Goal: Task Accomplishment & Management: Use online tool/utility

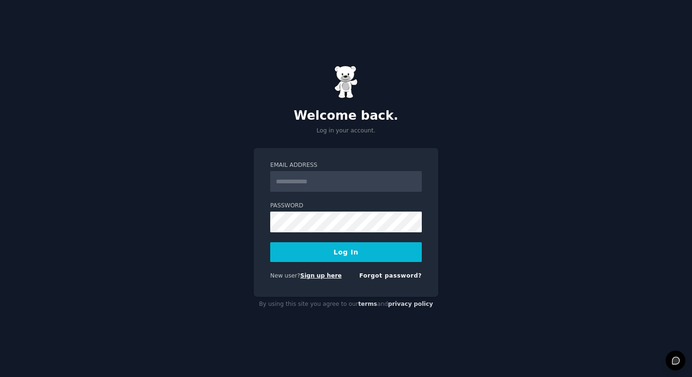
click at [320, 277] on link "Sign up here" at bounding box center [320, 275] width 41 height 7
type input "**********"
click at [270, 242] on button "Log In" at bounding box center [346, 252] width 152 height 20
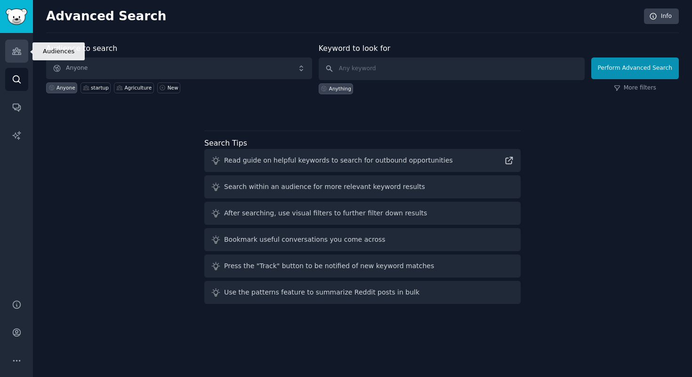
click at [18, 58] on link "Audiences" at bounding box center [16, 51] width 23 height 23
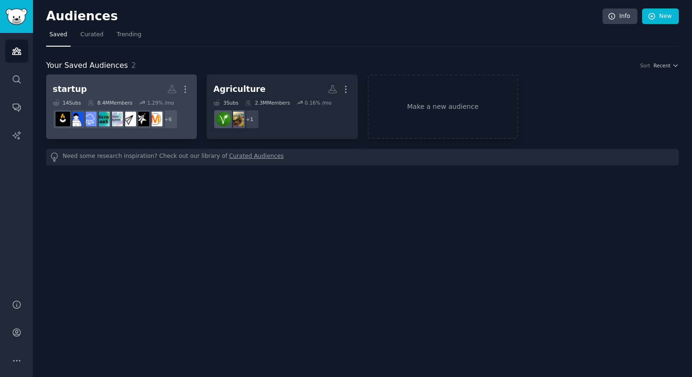
click at [125, 84] on h2 "startup More" at bounding box center [121, 89] width 137 height 16
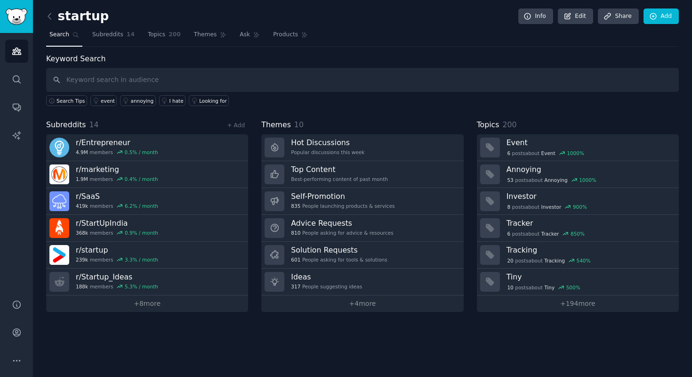
click at [87, 19] on h2 "startup" at bounding box center [77, 16] width 63 height 15
click at [175, 13] on div "startup Info Edit Share Add" at bounding box center [362, 17] width 633 height 19
click at [572, 17] on icon at bounding box center [568, 16] width 8 height 8
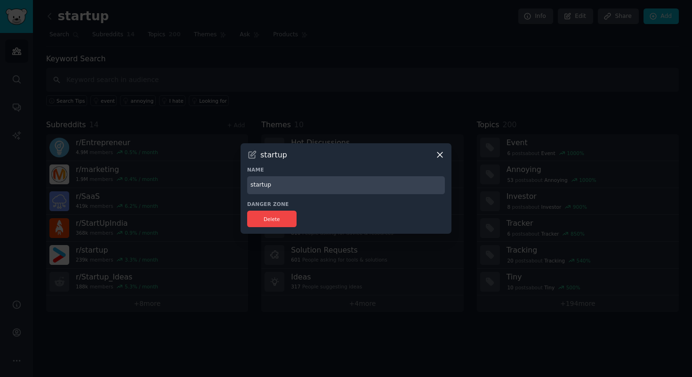
click at [306, 188] on input "startup" at bounding box center [346, 185] width 198 height 18
type input "SaaS Founders"
click at [410, 209] on div "Danger Zone Delete" at bounding box center [346, 214] width 198 height 26
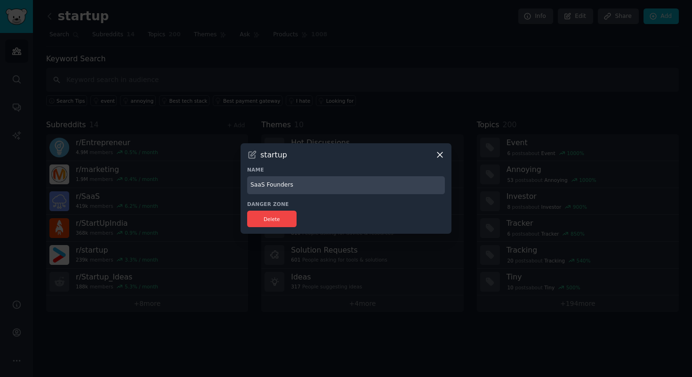
click at [436, 157] on icon at bounding box center [440, 155] width 10 height 10
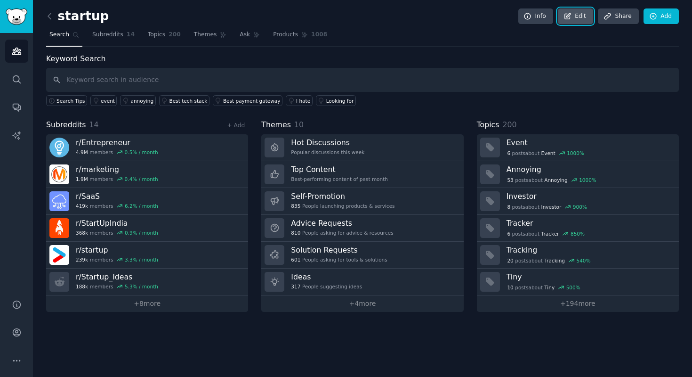
click at [576, 16] on link "Edit" at bounding box center [575, 16] width 35 height 16
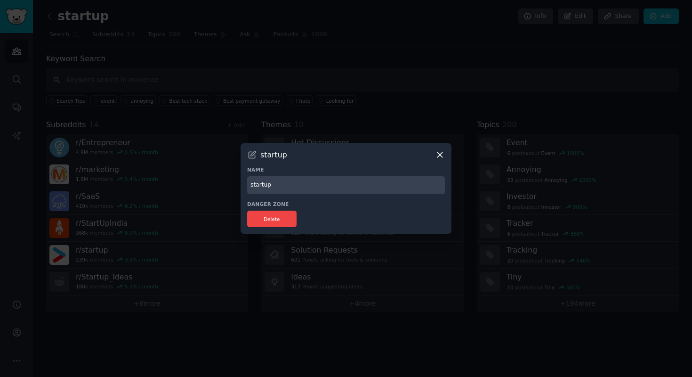
click at [250, 152] on icon at bounding box center [252, 155] width 10 height 10
click at [270, 187] on input "startup" at bounding box center [346, 185] width 198 height 18
type input "Sa"
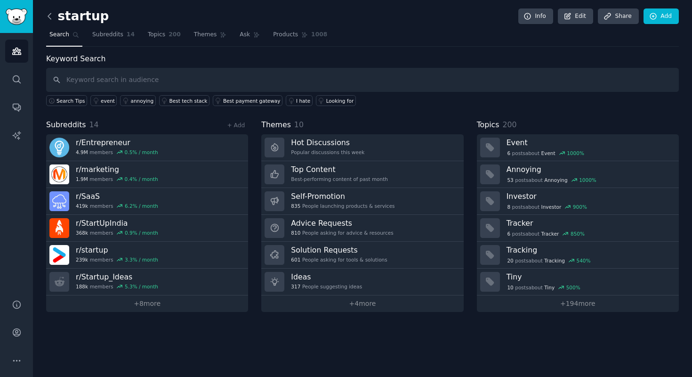
click at [51, 14] on icon at bounding box center [50, 16] width 10 height 10
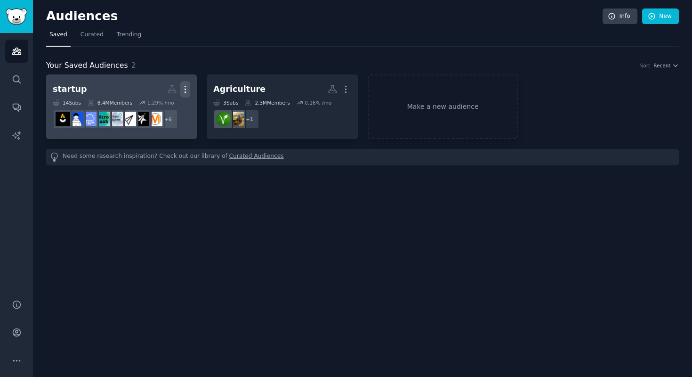
click at [182, 84] on icon "button" at bounding box center [185, 89] width 10 height 10
click at [154, 104] on p "Delete" at bounding box center [160, 109] width 22 height 10
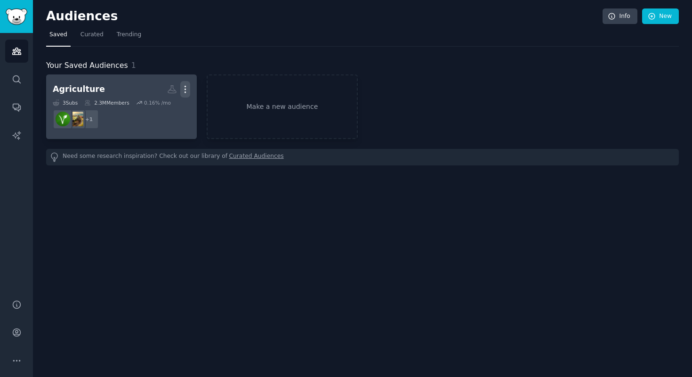
click at [185, 89] on icon "button" at bounding box center [185, 89] width 1 height 7
click at [163, 113] on p "Delete" at bounding box center [160, 109] width 22 height 10
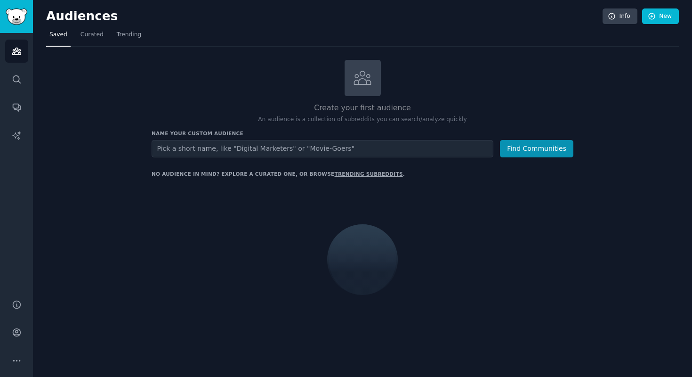
click at [163, 107] on h2 "Create your first audience" at bounding box center [363, 108] width 422 height 12
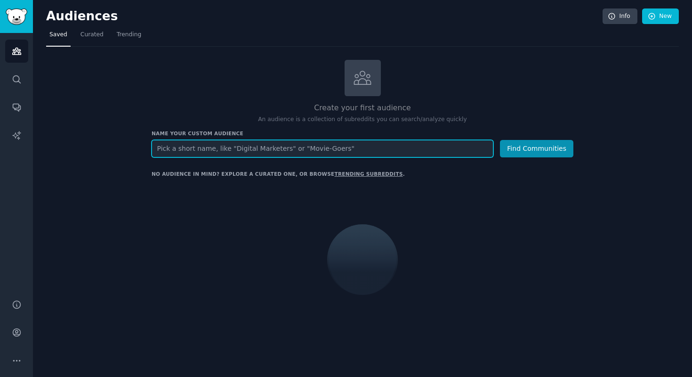
click at [216, 148] on input "text" at bounding box center [323, 148] width 342 height 17
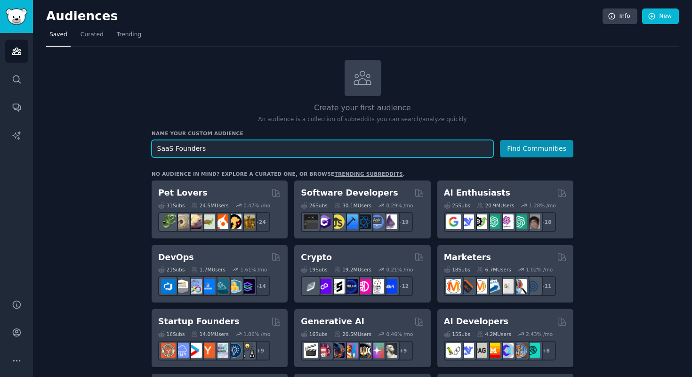
type input "SaaS Founders"
click at [500, 140] on button "Find Communities" at bounding box center [536, 148] width 73 height 17
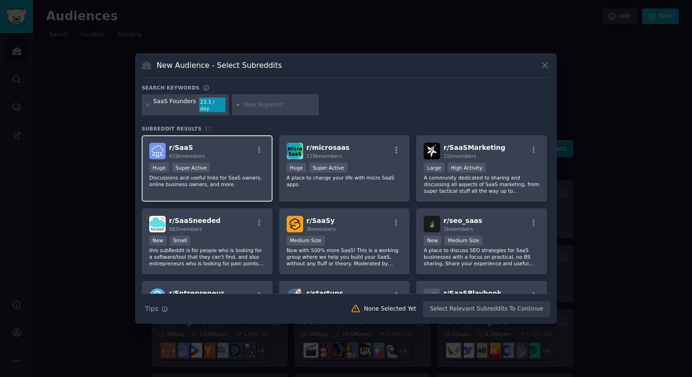
click at [235, 147] on div "r/ SaaS 419k members" at bounding box center [207, 151] width 116 height 16
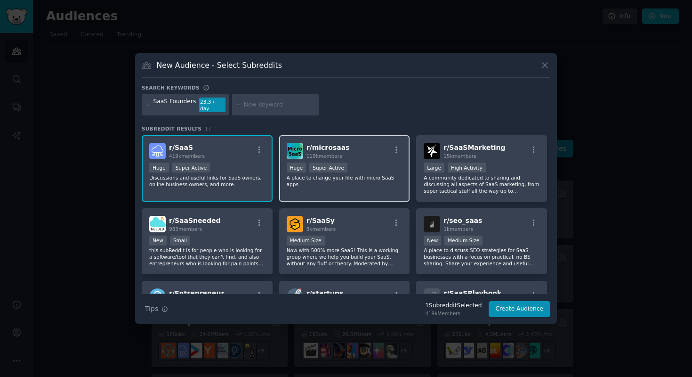
click at [377, 155] on div "r/ microsaas 119k members" at bounding box center [345, 151] width 116 height 16
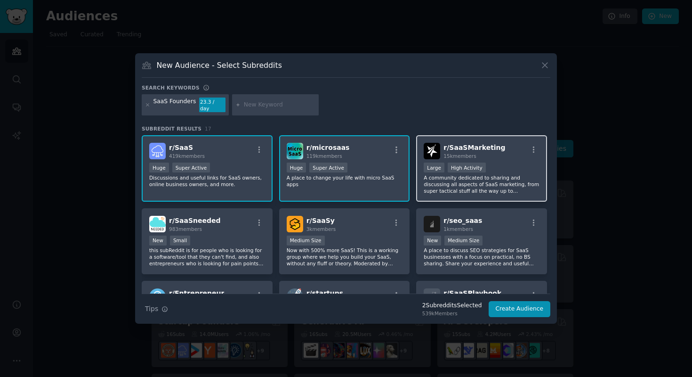
click at [506, 162] on div "Large High Activity" at bounding box center [482, 168] width 116 height 12
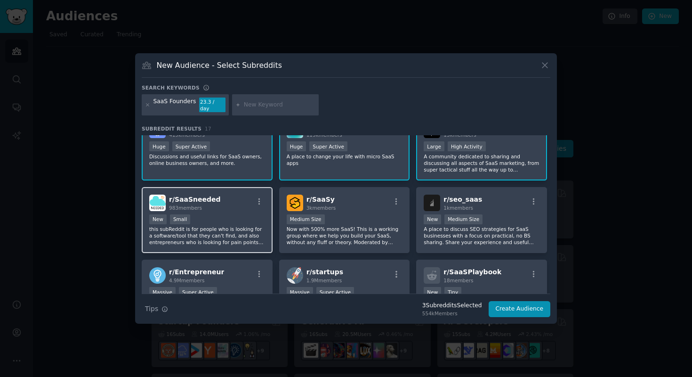
scroll to position [23, 0]
click at [236, 208] on div "r/ SaaSneeded 983 members New Small this subReddit is for people who is looking…" at bounding box center [207, 219] width 131 height 66
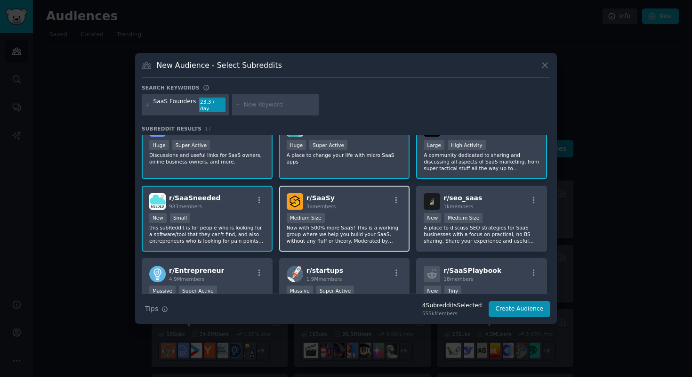
click at [362, 199] on div "r/ SaaSy 3k members" at bounding box center [345, 201] width 116 height 16
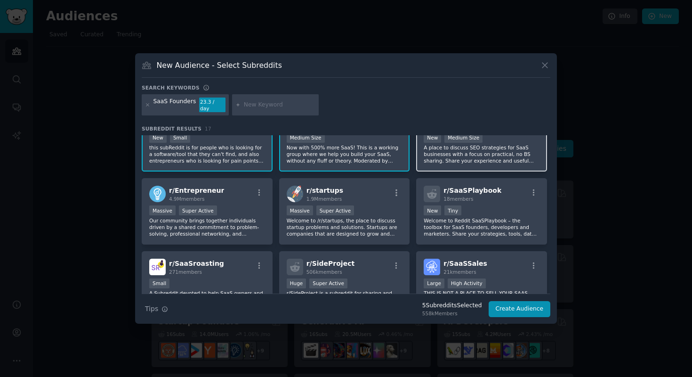
scroll to position [123, 0]
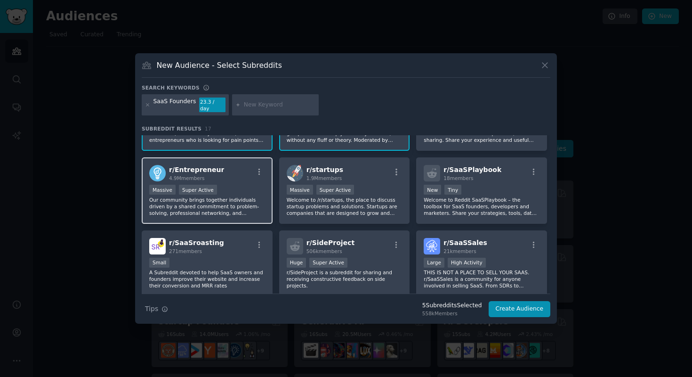
click at [229, 180] on div "r/ Entrepreneur 4.9M members Massive Super Active Our community brings together…" at bounding box center [207, 190] width 131 height 66
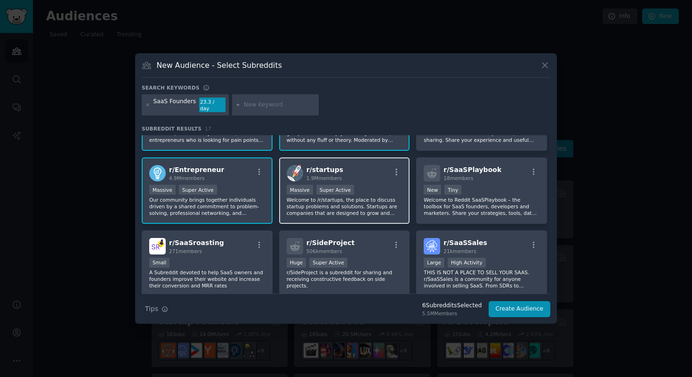
click at [372, 175] on div "r/ startups 1.9M members" at bounding box center [345, 173] width 116 height 16
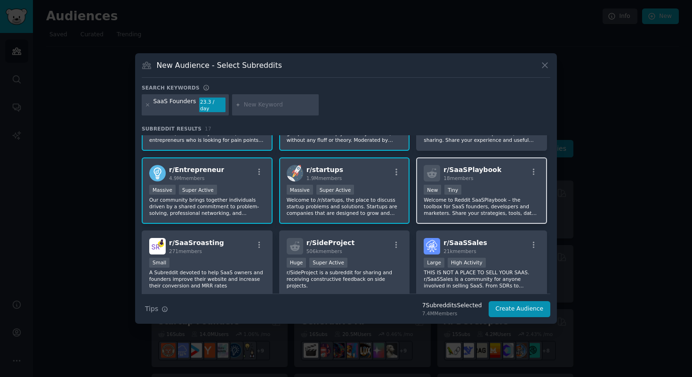
scroll to position [138, 0]
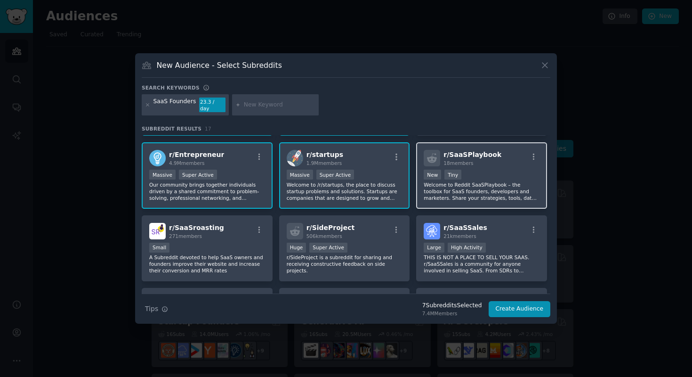
click at [496, 166] on div "r/ SaaSPlaybook 18 members < 100 members New Tiny Welcome to Reddit SaaSPlayboo…" at bounding box center [481, 175] width 131 height 66
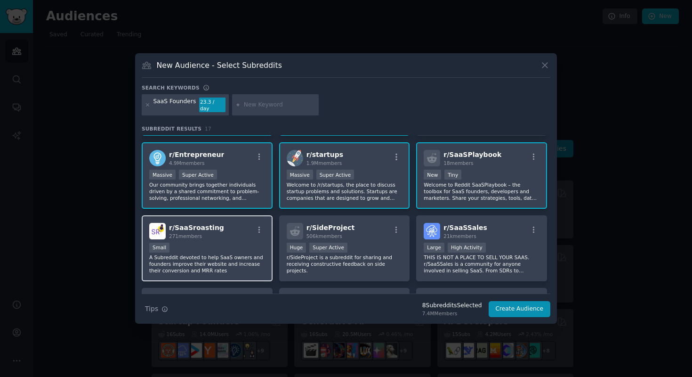
click at [243, 242] on div "Small" at bounding box center [207, 248] width 116 height 12
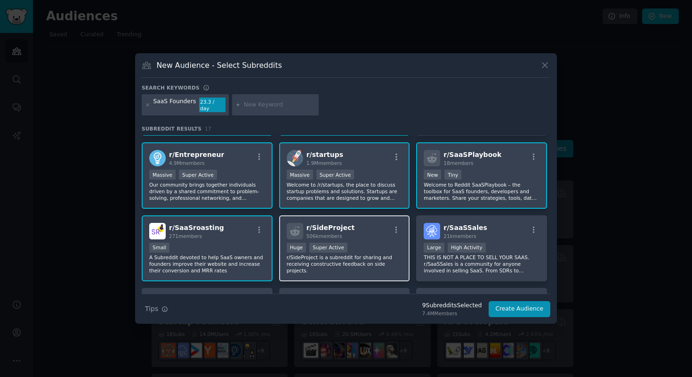
click at [385, 242] on div ">= 95th percentile for submissions / day Huge Super Active" at bounding box center [345, 248] width 116 height 12
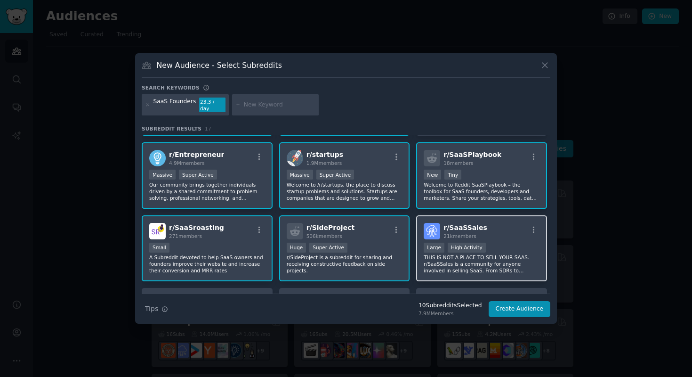
click at [508, 242] on div "Large High Activity" at bounding box center [482, 248] width 116 height 12
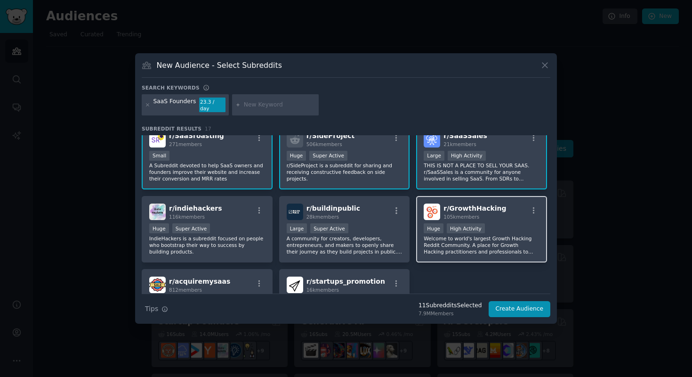
scroll to position [240, 0]
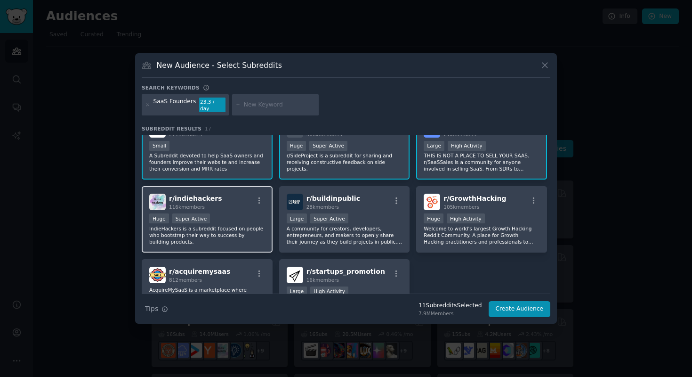
click at [245, 207] on div "r/ indiehackers 116k members Huge Super Active IndieHackers is a subreddit focu…" at bounding box center [207, 219] width 131 height 66
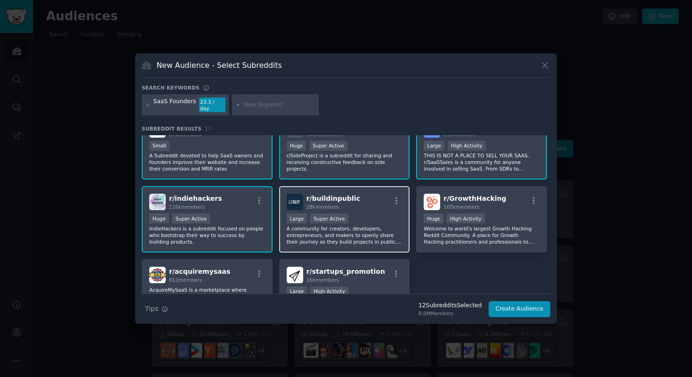
click at [380, 210] on div "r/ buildinpublic 28k members Large Super Active A community for creators, devel…" at bounding box center [344, 219] width 131 height 66
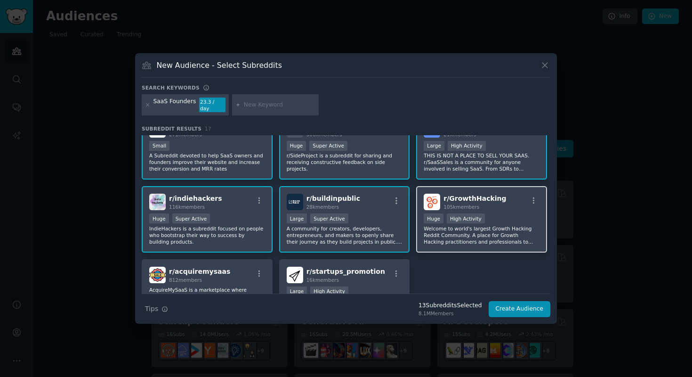
click at [503, 214] on div ">= 80th percentile for submissions / day Huge High Activity" at bounding box center [482, 219] width 116 height 12
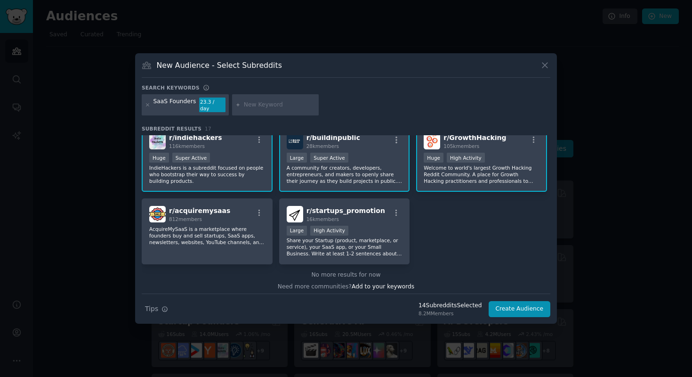
scroll to position [303, 0]
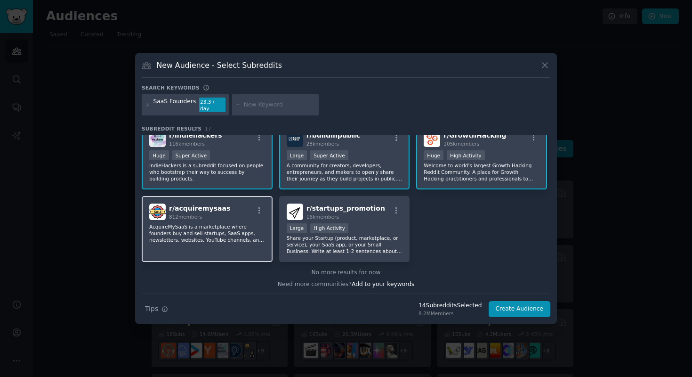
click at [241, 248] on div "r/ acquiremysaas 812 members AcquireMySaaS is a marketplace where founders buy …" at bounding box center [207, 229] width 131 height 66
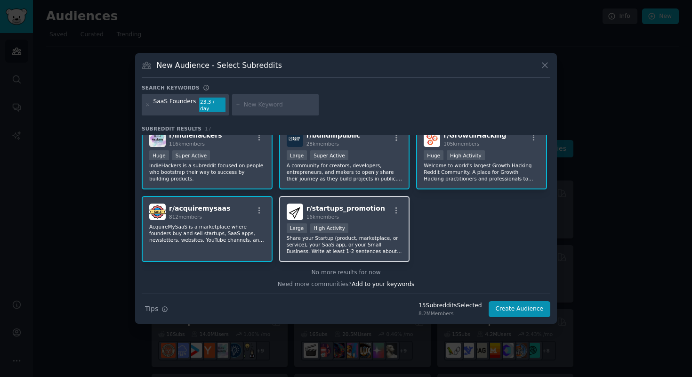
click at [377, 224] on div "Large High Activity" at bounding box center [345, 229] width 116 height 12
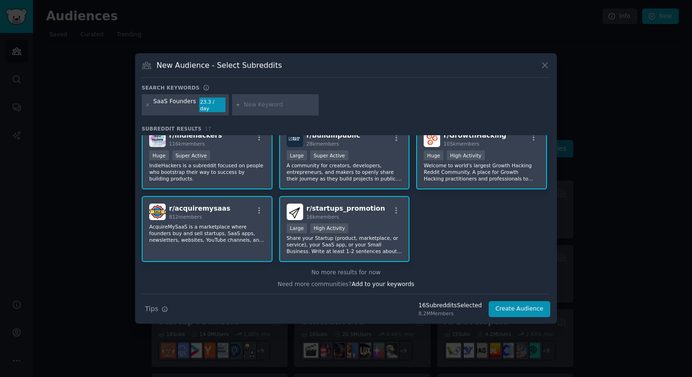
scroll to position [305, 0]
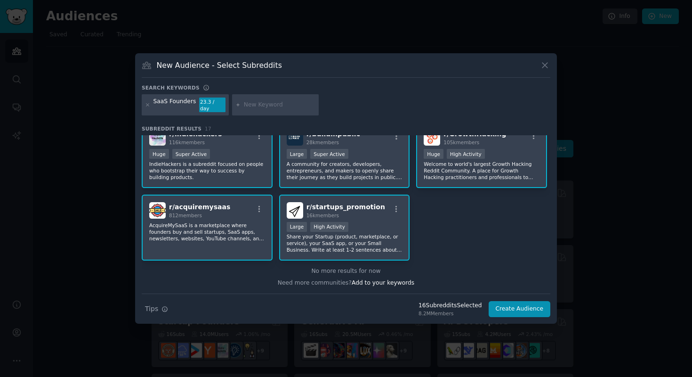
click at [255, 104] on input "text" at bounding box center [280, 105] width 72 height 8
type input "Tech Founders"
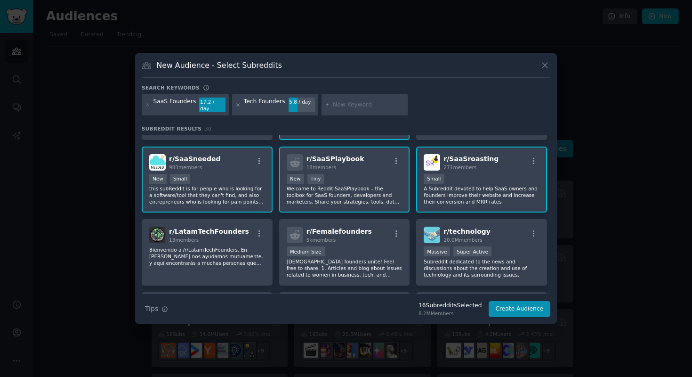
scroll to position [210, 0]
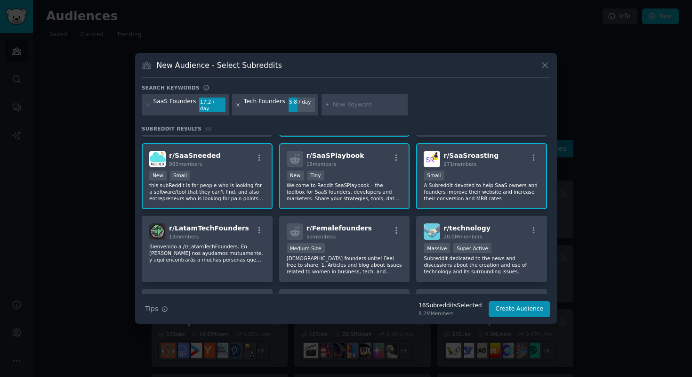
click at [235, 107] on icon at bounding box center [237, 104] width 5 height 5
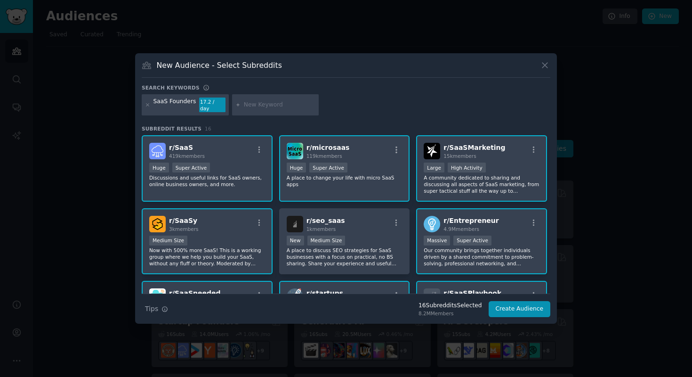
click at [275, 107] on input "text" at bounding box center [280, 105] width 72 height 8
type input "Onboarding Optimisation"
click at [237, 104] on icon at bounding box center [238, 105] width 2 height 2
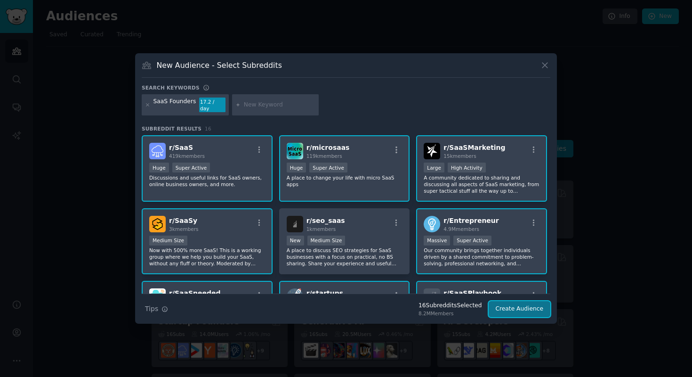
click at [531, 308] on button "Create Audience" at bounding box center [520, 309] width 62 height 16
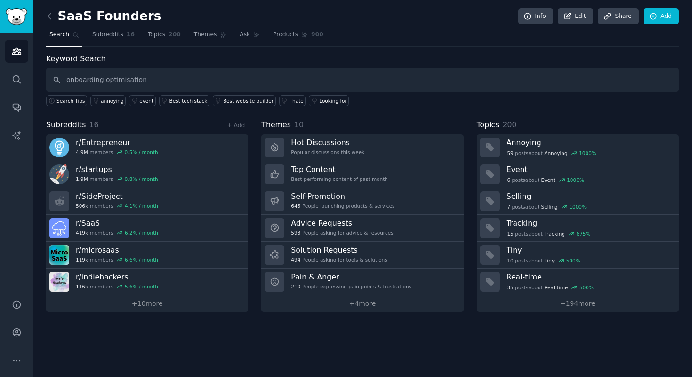
type input "onboarding optimisation"
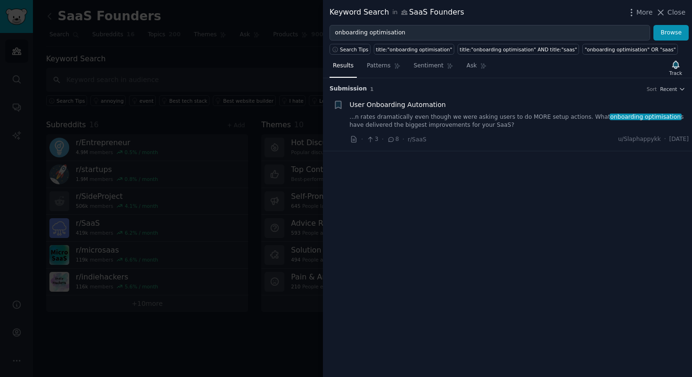
click at [517, 115] on link "...n rates dramatically even though we were asking users to do MORE setup actio…" at bounding box center [519, 121] width 339 height 16
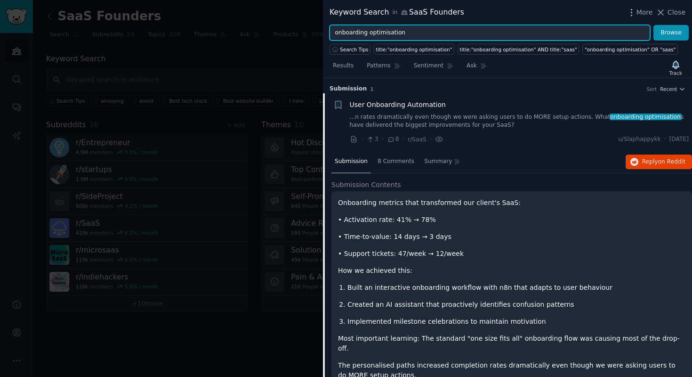
click at [387, 34] on input "onboarding optimisation" at bounding box center [490, 33] width 321 height 16
click at [440, 29] on input "onboarding optimisation" at bounding box center [490, 33] width 321 height 16
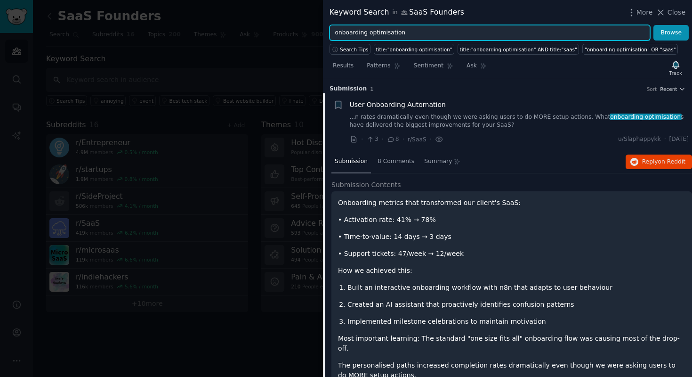
click at [440, 29] on input "onboarding optimisation" at bounding box center [490, 33] width 321 height 16
click at [654, 25] on button "Browse" at bounding box center [671, 33] width 35 height 16
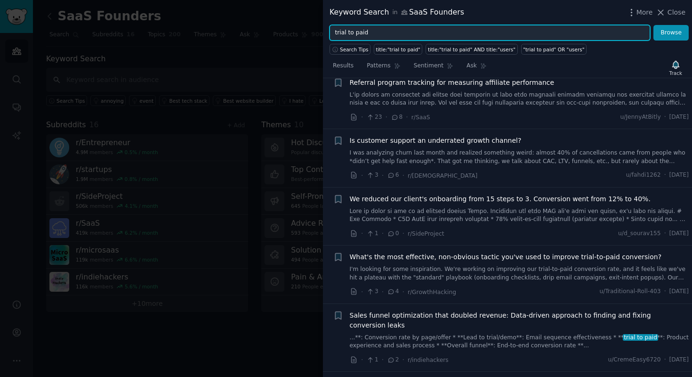
scroll to position [23, 0]
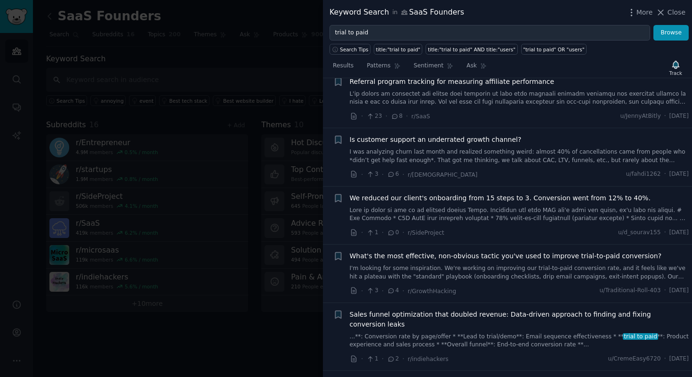
click at [513, 212] on link at bounding box center [519, 214] width 339 height 16
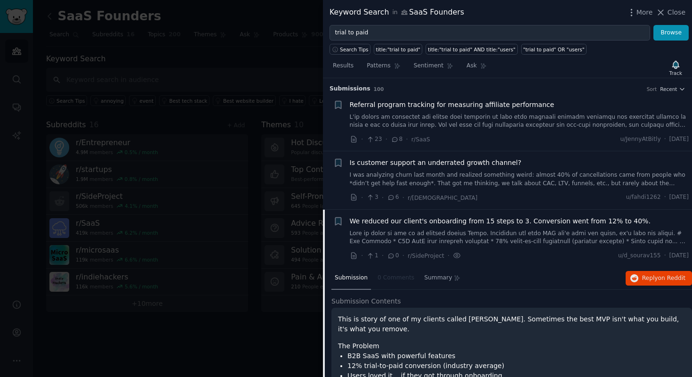
scroll to position [23, 0]
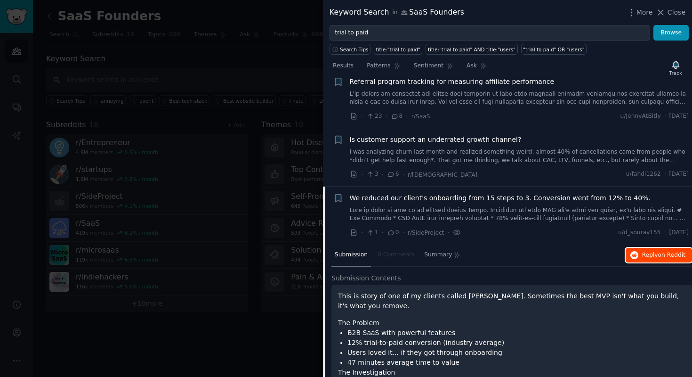
click at [647, 255] on span "Reply on Reddit" at bounding box center [663, 255] width 43 height 8
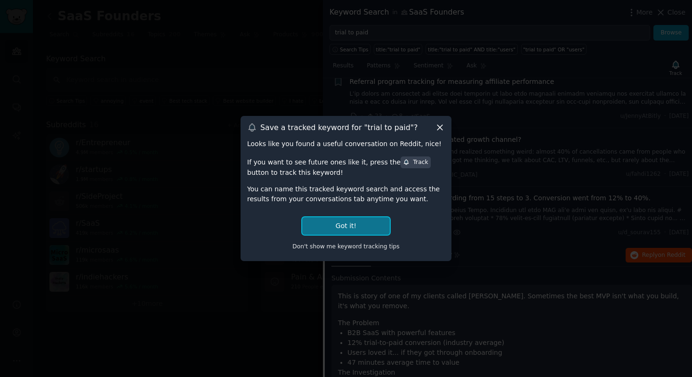
click at [367, 226] on button "Got it!" at bounding box center [346, 225] width 88 height 17
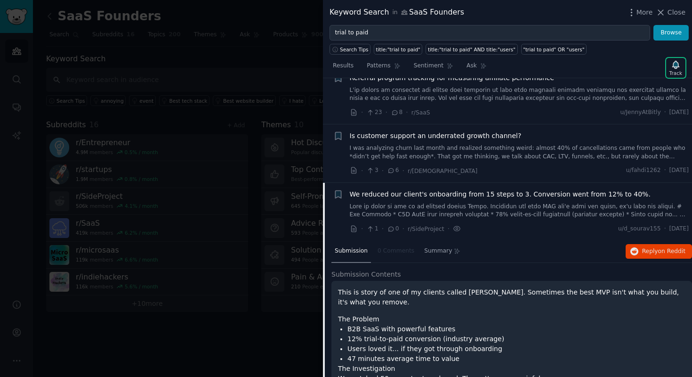
scroll to position [0, 0]
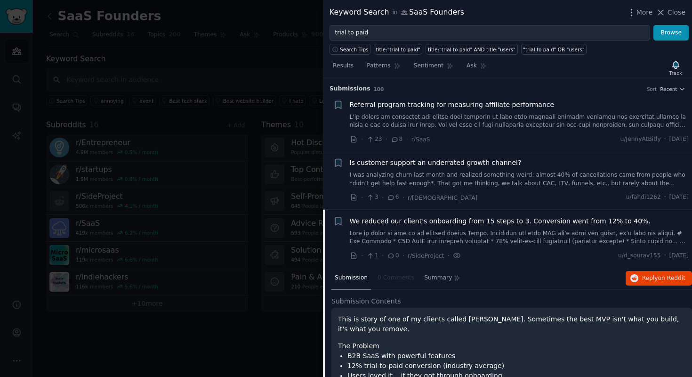
click at [499, 121] on link at bounding box center [519, 121] width 339 height 16
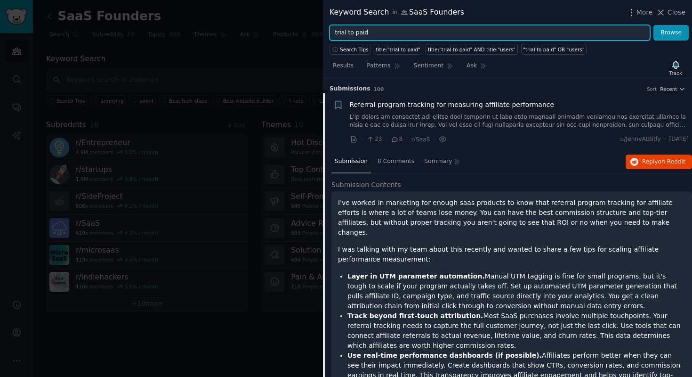
click at [455, 33] on input "trial to paid" at bounding box center [490, 33] width 321 height 16
type input "SaaS conversion"
click at [654, 25] on button "Browse" at bounding box center [671, 33] width 35 height 16
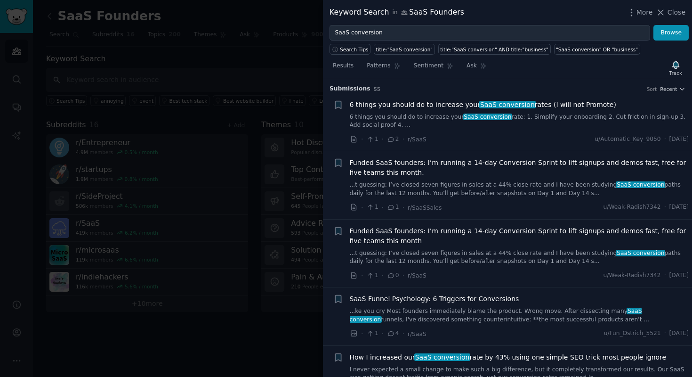
click at [574, 120] on link "6 things you should do to increase your SaaS conversion rate: 1. Simplify your …" at bounding box center [519, 121] width 339 height 16
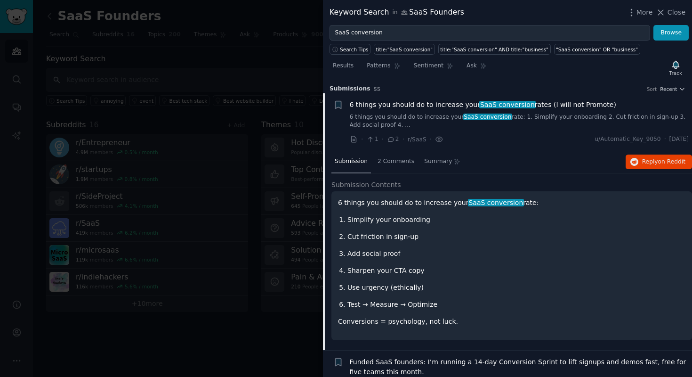
click at [557, 113] on link "6 things you should do to increase your SaaS conversion rate: 1. Simplify your …" at bounding box center [519, 121] width 339 height 16
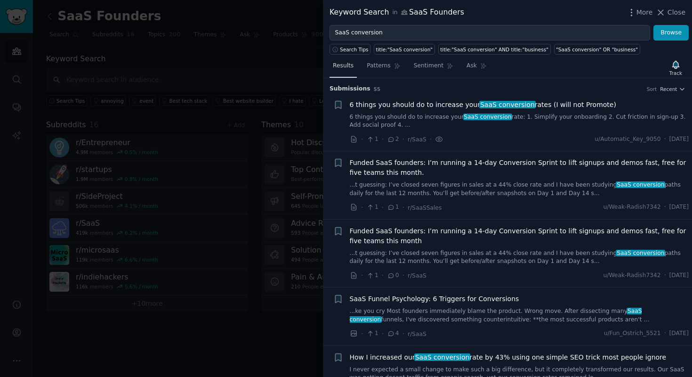
click at [343, 69] on span "Results" at bounding box center [343, 66] width 21 height 8
click at [471, 65] on span "Ask" at bounding box center [472, 66] width 10 height 8
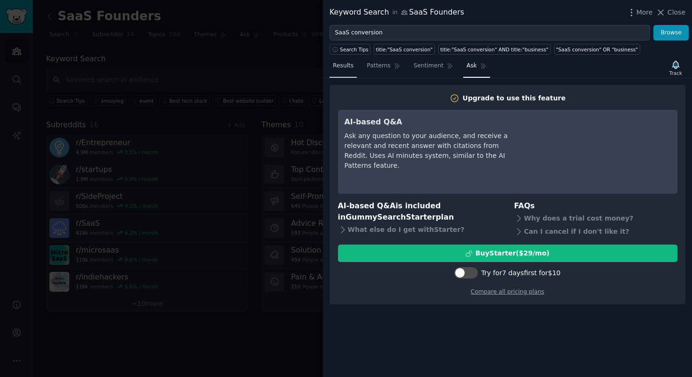
click at [344, 69] on span "Results" at bounding box center [343, 66] width 21 height 8
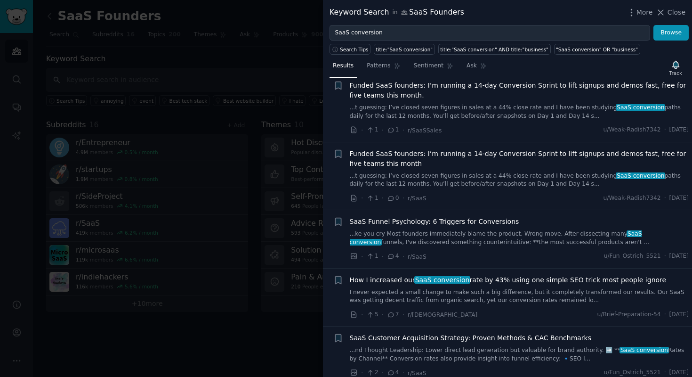
scroll to position [84, 0]
